Goal: Information Seeking & Learning: Find specific fact

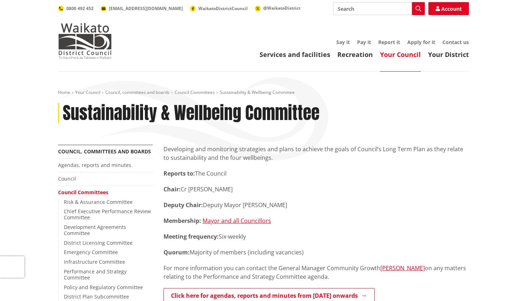
click at [190, 120] on h1 "Sustainability & Wellbeing Committee" at bounding box center [191, 113] width 257 height 21
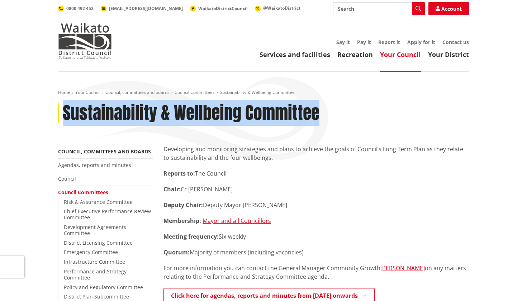
click at [201, 118] on h1 "Sustainability & Wellbeing Committee" at bounding box center [191, 113] width 257 height 21
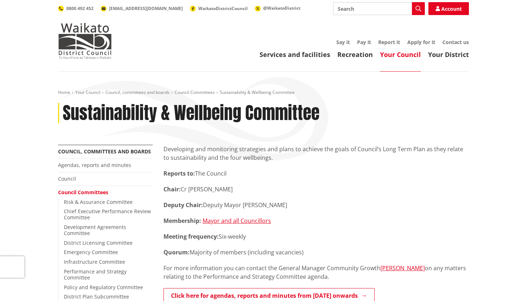
click at [201, 118] on h1 "Sustainability & Wellbeing Committee" at bounding box center [191, 113] width 257 height 21
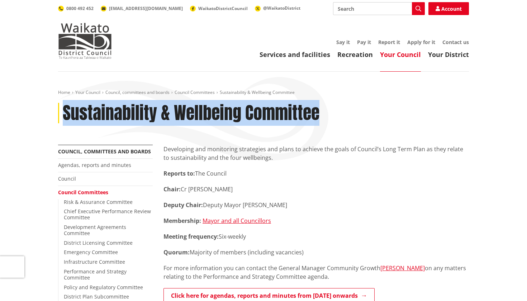
click at [137, 105] on h1 "Sustainability & Wellbeing Committee" at bounding box center [191, 113] width 257 height 21
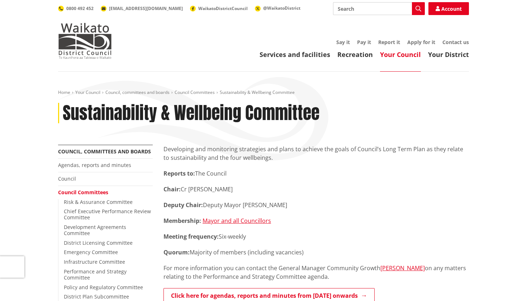
click at [186, 107] on h1 "Sustainability & Wellbeing Committee" at bounding box center [191, 113] width 257 height 21
click at [206, 110] on h1 "Sustainability & Wellbeing Committee" at bounding box center [191, 113] width 257 height 21
click at [255, 114] on h1 "Sustainability & Wellbeing Committee" at bounding box center [191, 113] width 257 height 21
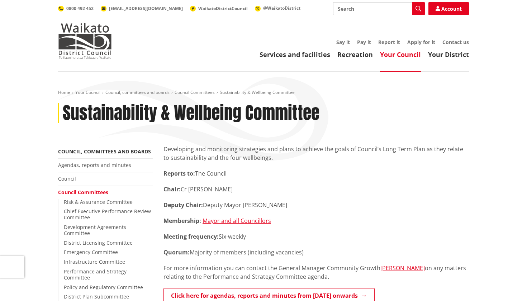
click at [255, 114] on h1 "Sustainability & Wellbeing Committee" at bounding box center [191, 113] width 257 height 21
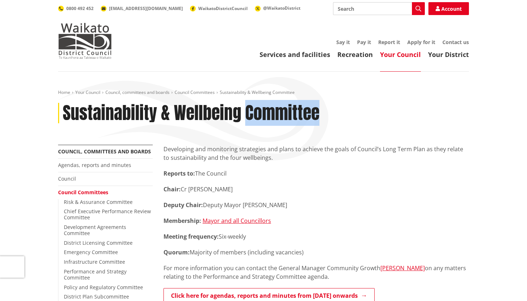
click at [209, 105] on h1 "Sustainability & Wellbeing Committee" at bounding box center [191, 113] width 257 height 21
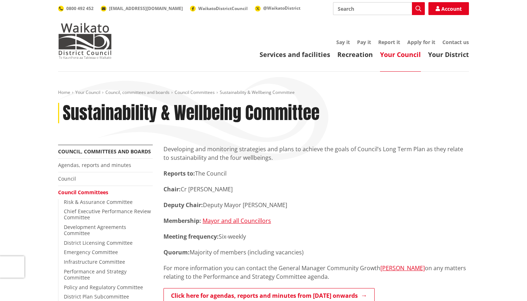
click at [209, 105] on h1 "Sustainability & Wellbeing Committee" at bounding box center [191, 113] width 257 height 21
click at [109, 95] on link "Council, committees and boards" at bounding box center [137, 92] width 64 height 6
click at [108, 103] on h1 "Sustainability & Wellbeing Committee" at bounding box center [191, 113] width 257 height 21
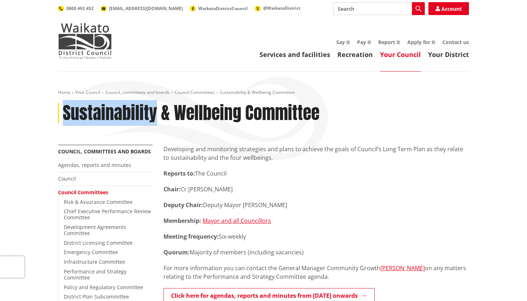
click at [380, 191] on p "Chair: Cr [PERSON_NAME]" at bounding box center [315, 189] width 305 height 9
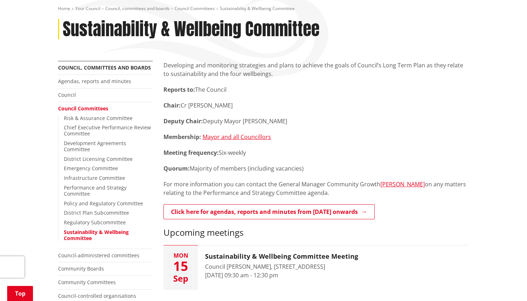
scroll to position [86, 0]
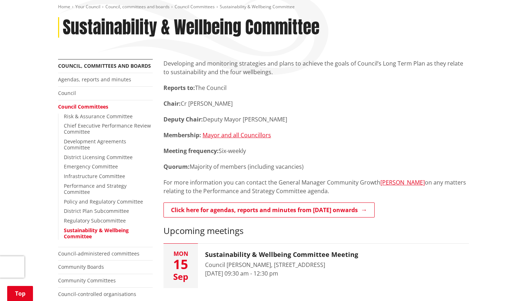
click at [239, 167] on p "Quorum: Majority of members (including vacancies)" at bounding box center [315, 166] width 305 height 9
click at [255, 167] on p "Quorum: Majority of members (including vacancies)" at bounding box center [315, 166] width 305 height 9
click at [242, 168] on p "Quorum: Majority of members (including vacancies)" at bounding box center [315, 166] width 305 height 9
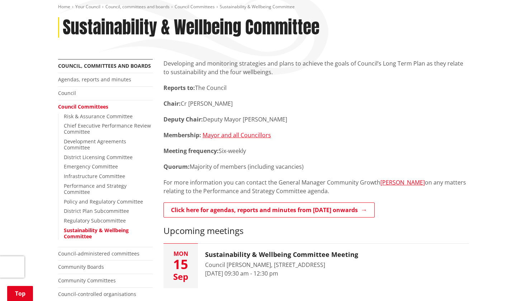
click at [242, 168] on p "Quorum: Majority of members (including vacancies)" at bounding box center [315, 166] width 305 height 9
